Goal: Task Accomplishment & Management: Manage account settings

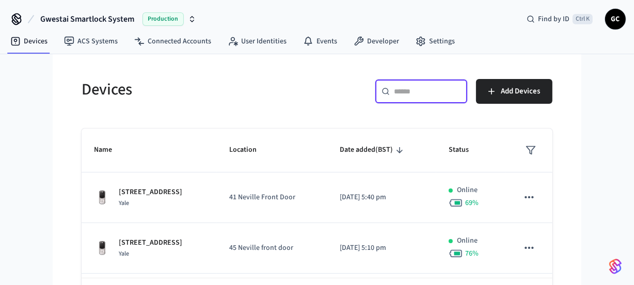
click at [411, 95] on input "text" at bounding box center [427, 91] width 67 height 10
click at [404, 88] on input "text" at bounding box center [427, 91] width 67 height 10
click at [307, 88] on h5 "Devices" at bounding box center [196, 89] width 229 height 21
click at [413, 91] on input "text" at bounding box center [427, 91] width 67 height 10
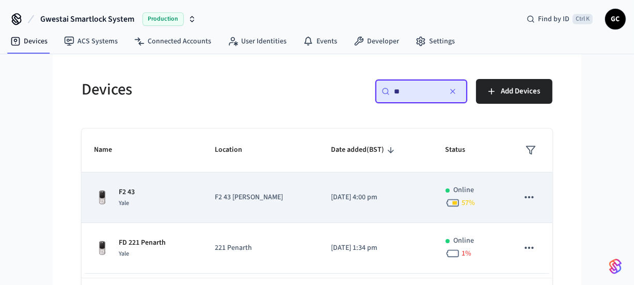
scroll to position [42, 0]
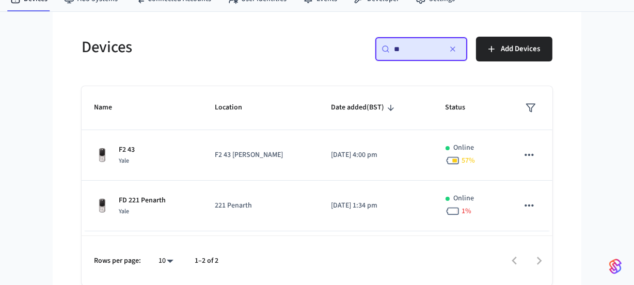
type input "**"
click at [455, 49] on icon "button" at bounding box center [453, 49] width 8 height 8
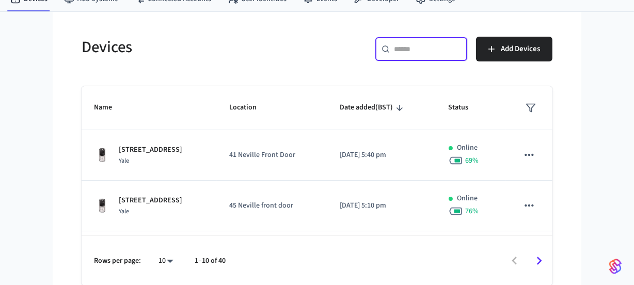
click at [419, 52] on input "text" at bounding box center [427, 49] width 67 height 10
click at [436, 48] on input "text" at bounding box center [427, 49] width 67 height 10
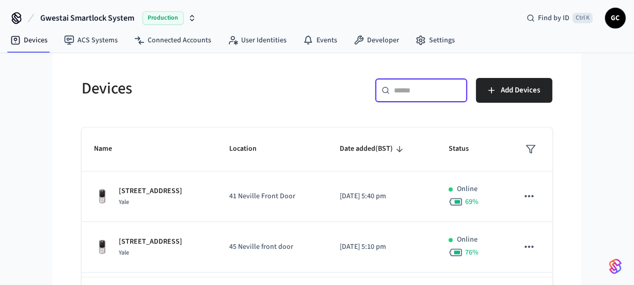
scroll to position [0, 0]
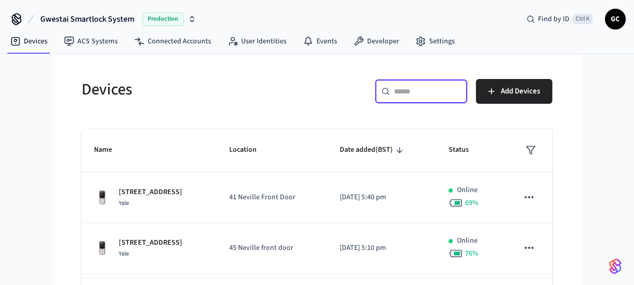
click at [402, 92] on input "text" at bounding box center [427, 91] width 67 height 10
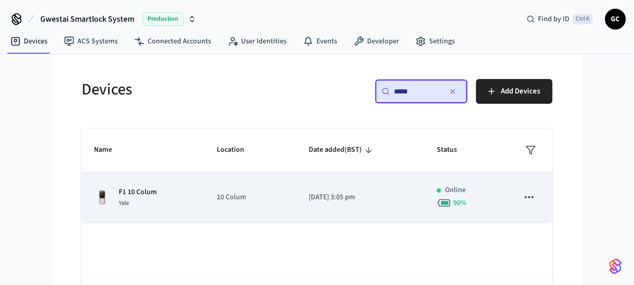
type input "*****"
click at [135, 187] on p "F1 10 Colum" at bounding box center [138, 192] width 38 height 11
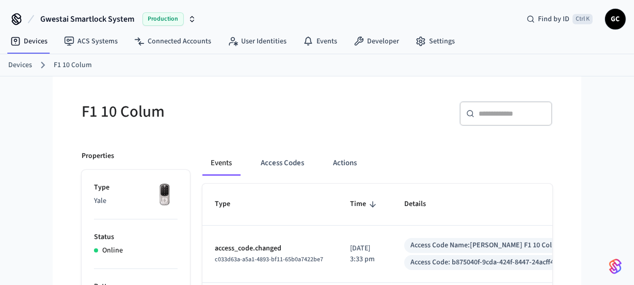
click at [474, 165] on div "Events Access Codes Actions" at bounding box center [377, 163] width 350 height 25
drag, startPoint x: 281, startPoint y: 159, endPoint x: 315, endPoint y: 162, distance: 33.2
click at [283, 159] on button "Access Codes" at bounding box center [283, 163] width 60 height 25
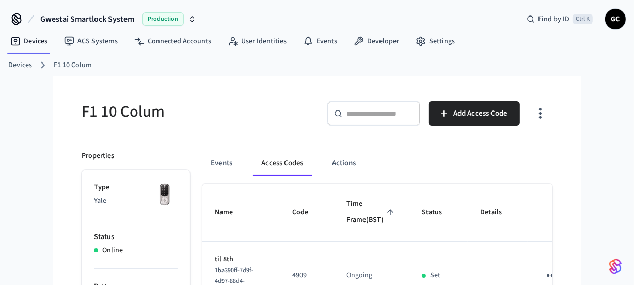
click at [24, 62] on link "Devices" at bounding box center [20, 65] width 24 height 11
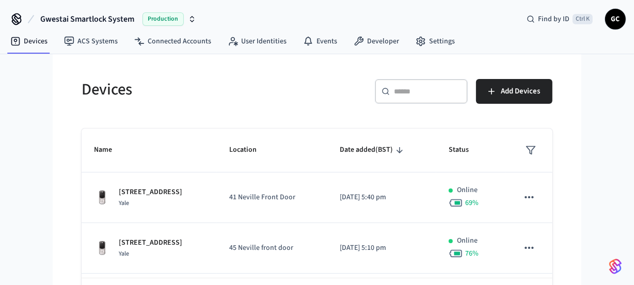
drag, startPoint x: 434, startPoint y: 92, endPoint x: 445, endPoint y: 93, distance: 10.9
click at [434, 92] on input "text" at bounding box center [427, 91] width 67 height 10
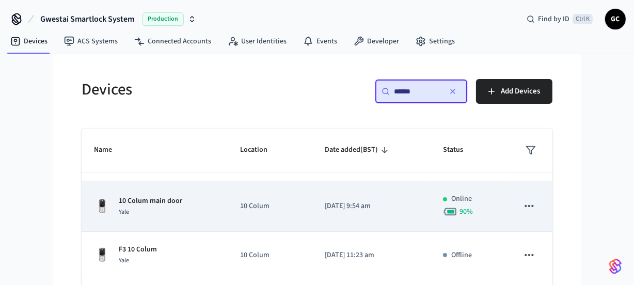
scroll to position [144, 0]
type input "******"
click at [159, 201] on p "10 Colum main door" at bounding box center [151, 200] width 64 height 11
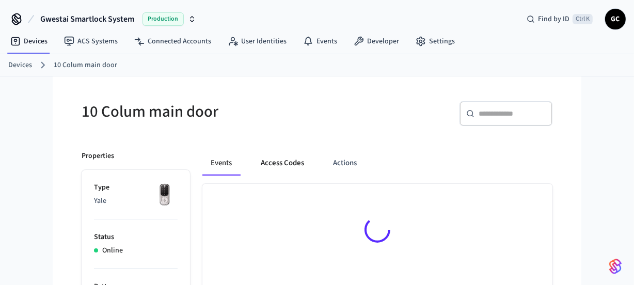
click at [290, 156] on button "Access Codes" at bounding box center [283, 163] width 60 height 25
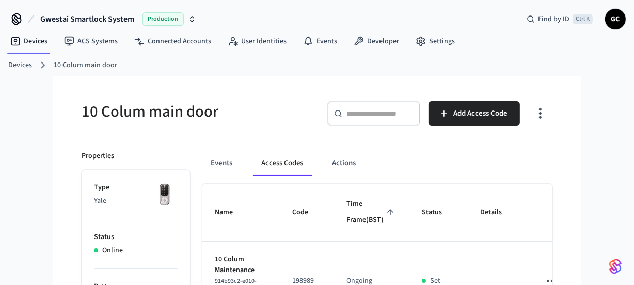
click at [288, 161] on button "Access Codes" at bounding box center [282, 163] width 58 height 25
click at [23, 61] on link "Devices" at bounding box center [20, 65] width 24 height 11
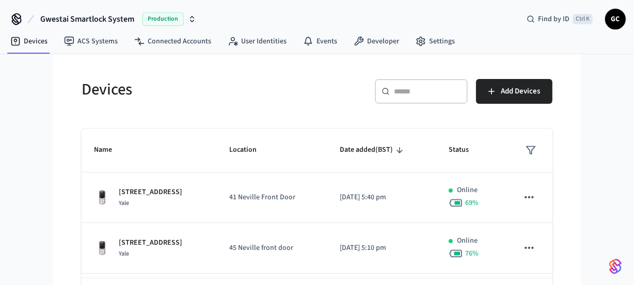
click at [439, 90] on input "text" at bounding box center [427, 91] width 67 height 10
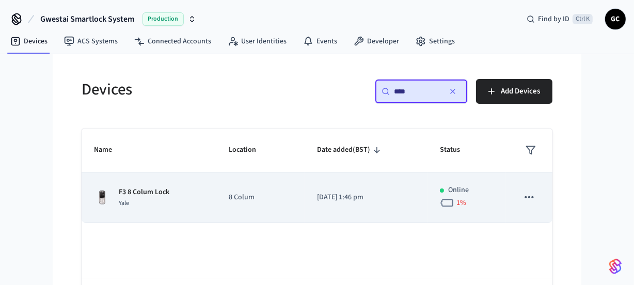
type input "****"
drag, startPoint x: 160, startPoint y: 185, endPoint x: 142, endPoint y: 192, distance: 19.8
click at [142, 192] on p "F3 8 Colum Lock" at bounding box center [144, 192] width 51 height 11
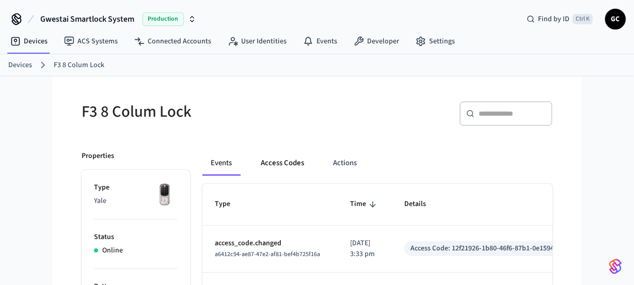
click at [284, 156] on button "Access Codes" at bounding box center [283, 163] width 60 height 25
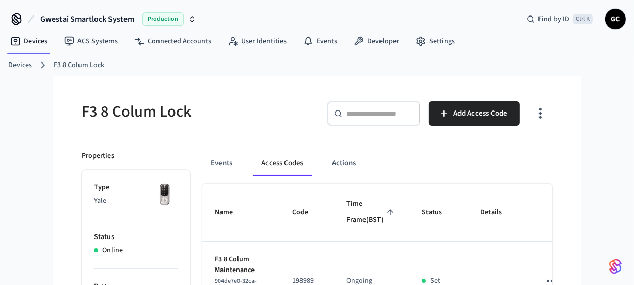
click at [17, 61] on link "Devices" at bounding box center [20, 65] width 24 height 11
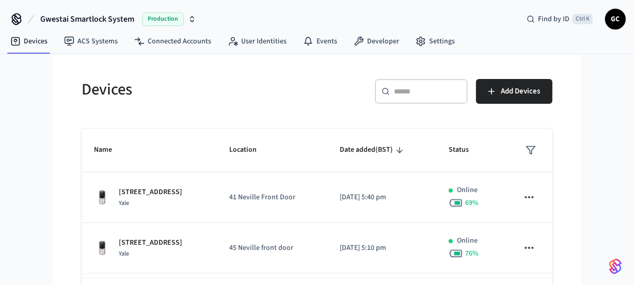
click at [441, 89] on input "text" at bounding box center [427, 91] width 67 height 10
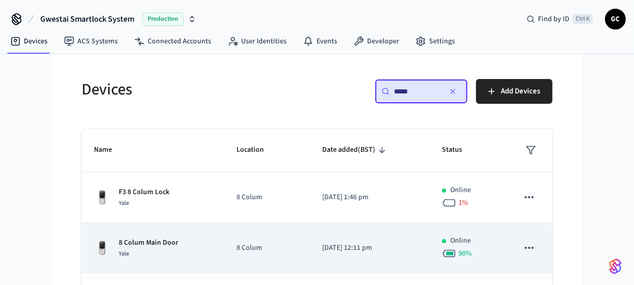
type input "*****"
click at [153, 246] on p "8 Colum Main Door" at bounding box center [148, 243] width 59 height 11
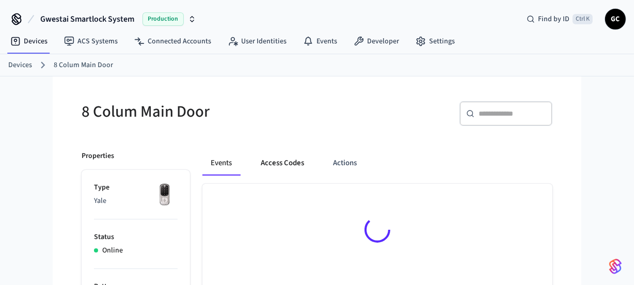
click at [284, 164] on button "Access Codes" at bounding box center [283, 163] width 60 height 25
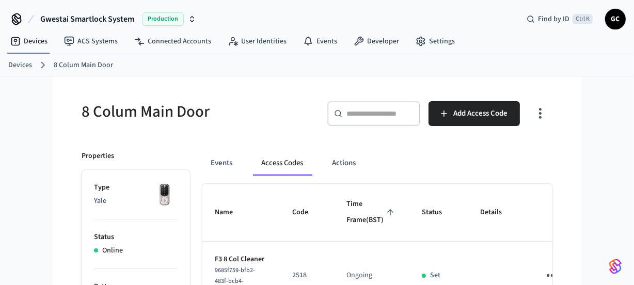
click at [25, 61] on link "Devices" at bounding box center [20, 65] width 24 height 11
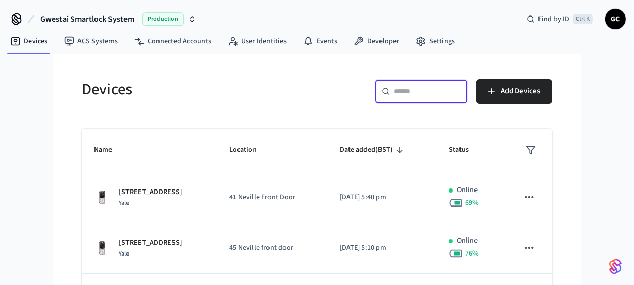
click at [429, 91] on input "text" at bounding box center [427, 91] width 67 height 10
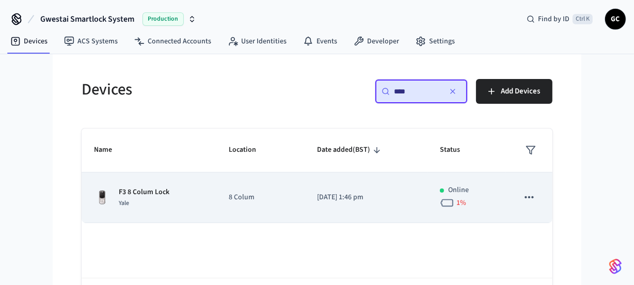
type input "****"
click at [159, 194] on p "F3 8 Colum Lock" at bounding box center [144, 192] width 51 height 11
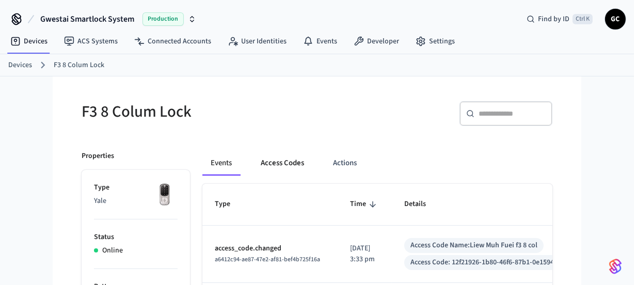
click at [286, 166] on button "Access Codes" at bounding box center [283, 163] width 60 height 25
